Goal: Task Accomplishment & Management: Manage account settings

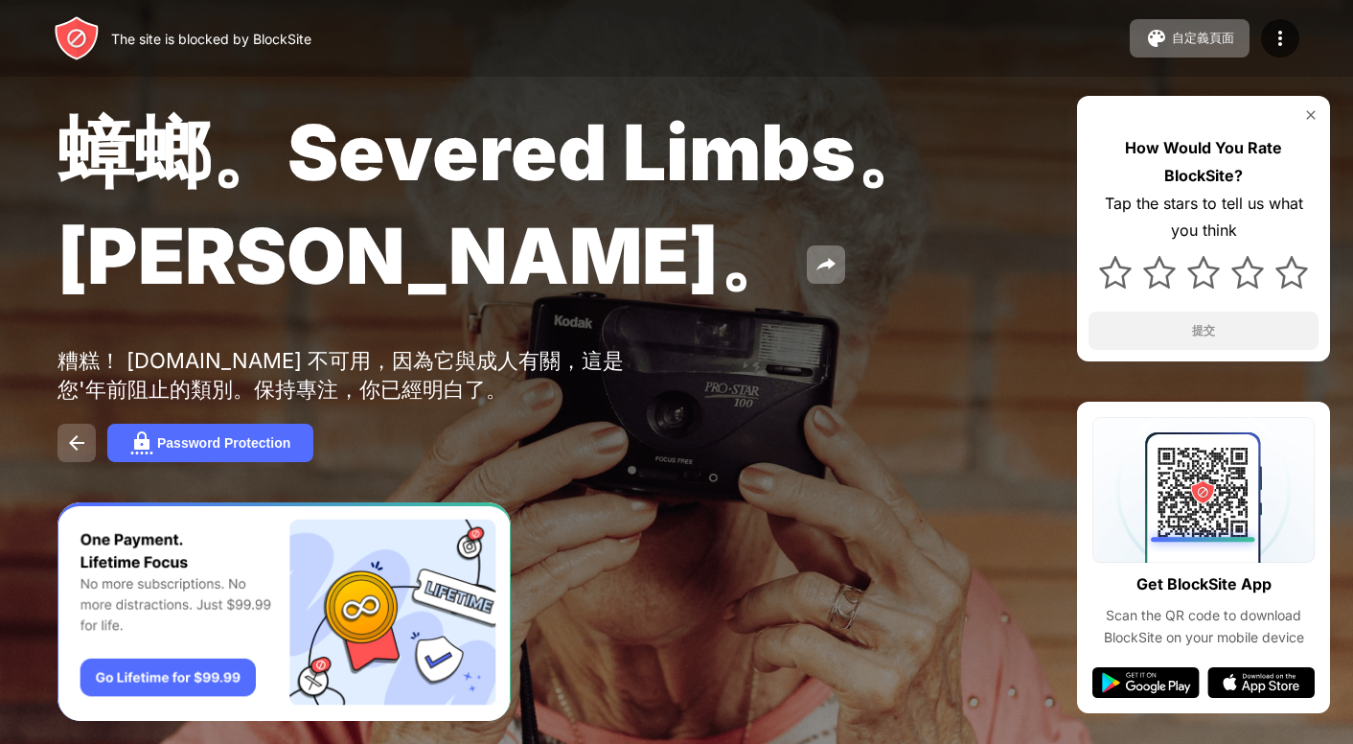
click at [88, 453] on button at bounding box center [77, 443] width 38 height 38
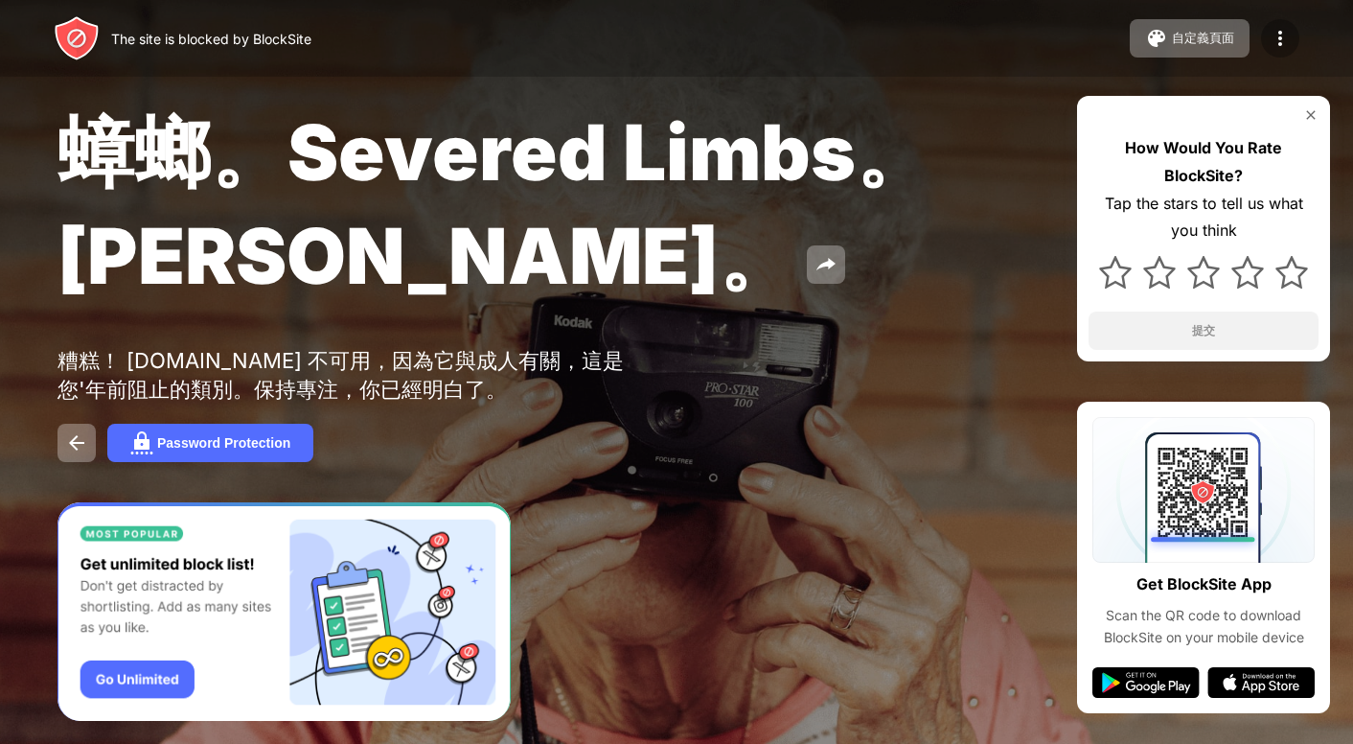
click at [1284, 35] on img at bounding box center [1280, 38] width 23 height 23
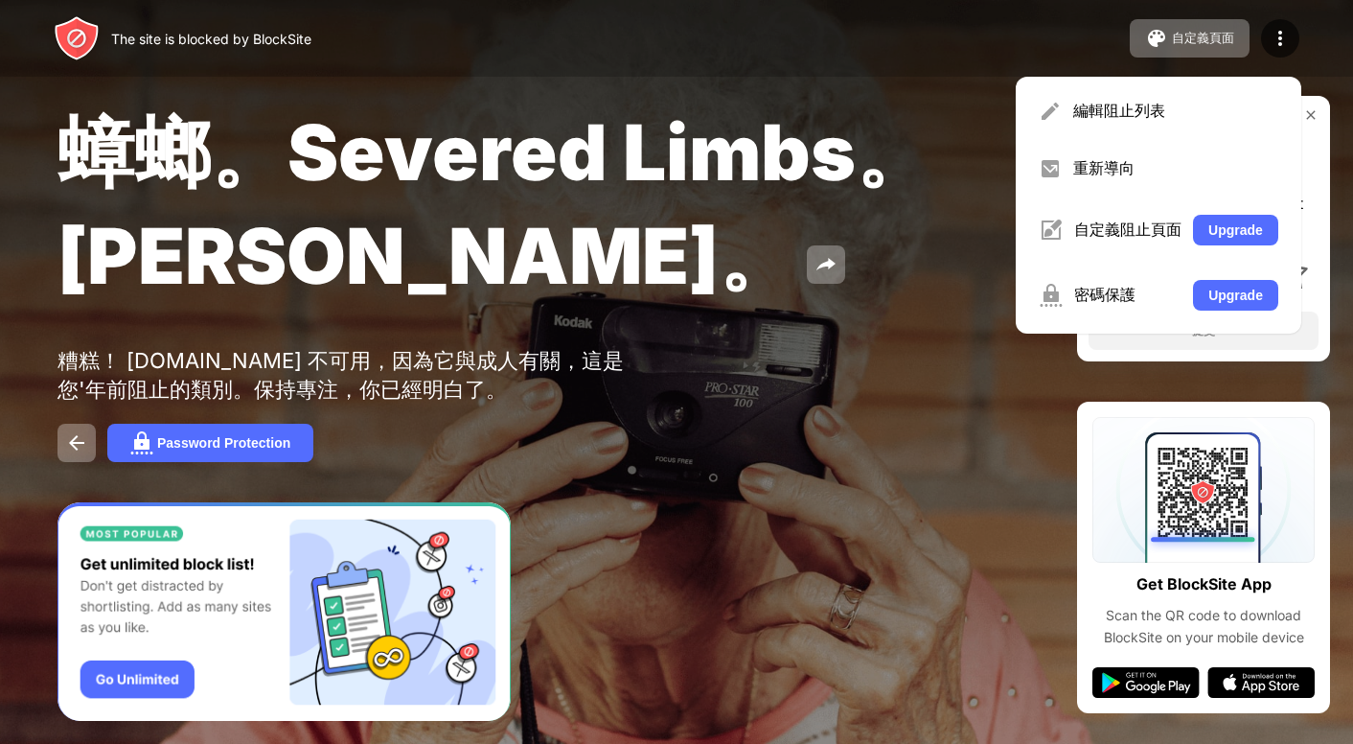
click at [910, 301] on div "蟑螂。Severed Limbs。[PERSON_NAME]。" at bounding box center [553, 207] width 991 height 207
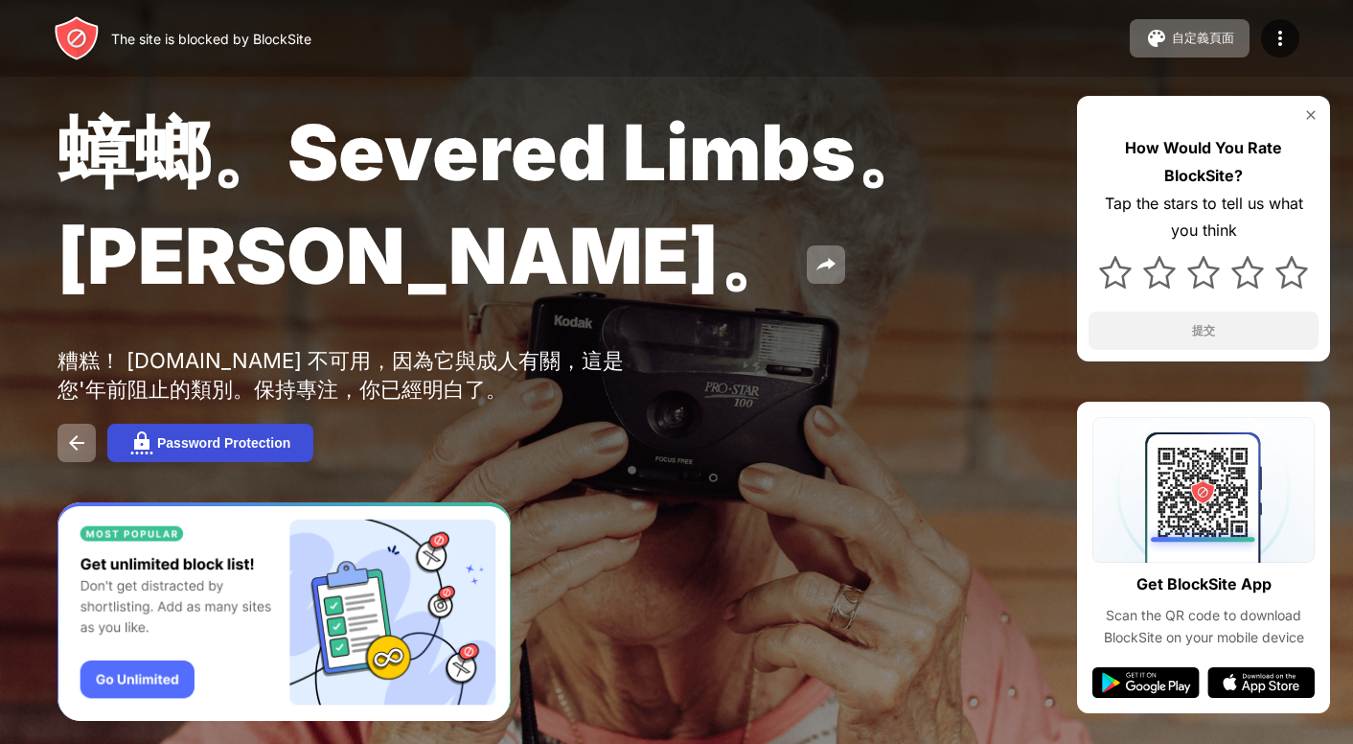
click at [173, 438] on button "Password Protection" at bounding box center [210, 443] width 206 height 38
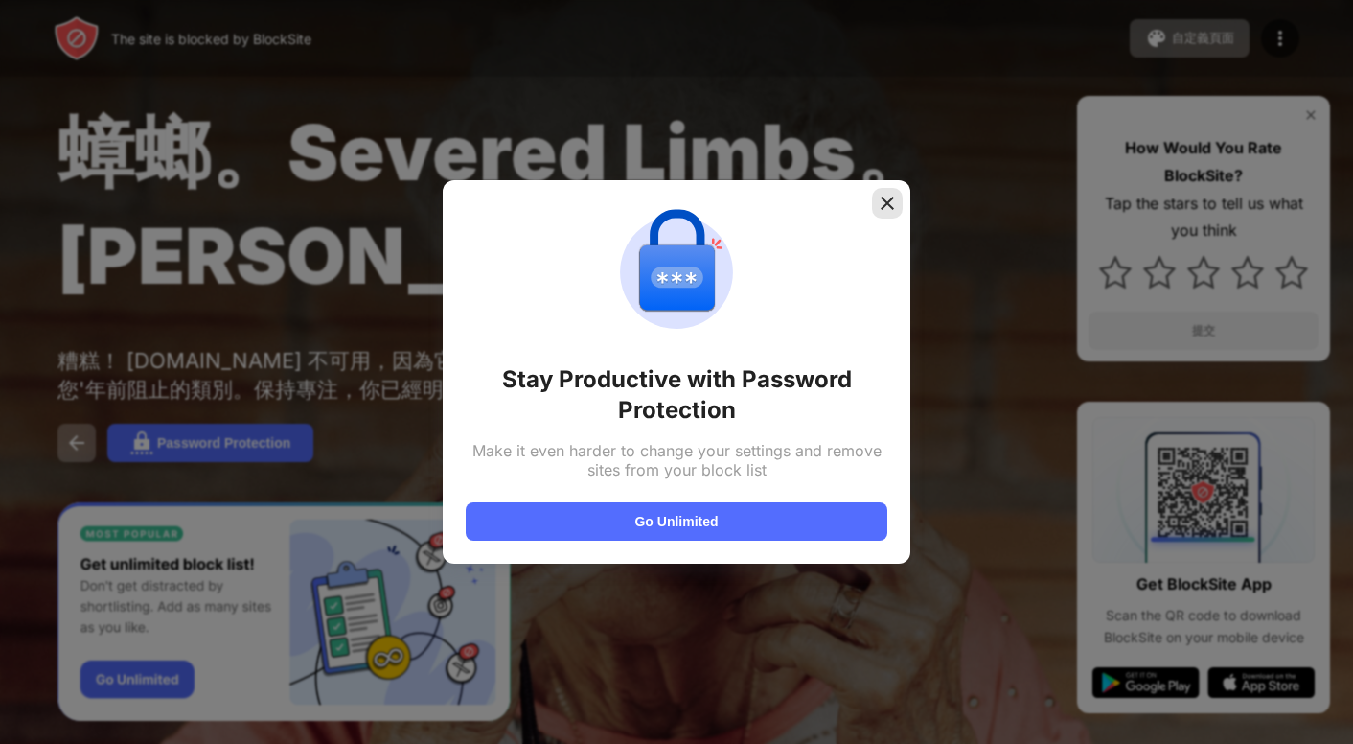
click at [882, 206] on img at bounding box center [887, 203] width 19 height 19
